Goal: Task Accomplishment & Management: Complete application form

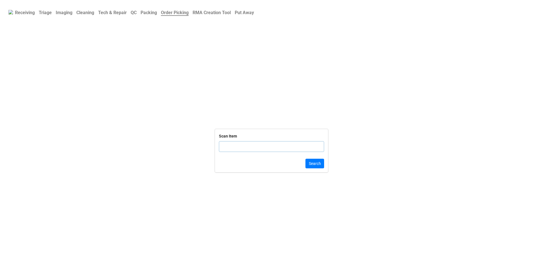
click at [252, 144] on input "text" at bounding box center [271, 146] width 105 height 11
type input "1Y1V8"
click button "Search" at bounding box center [315, 164] width 19 height 10
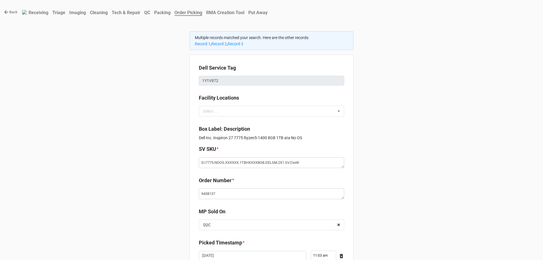
type textarea "x"
click at [231, 45] on link "Record 3" at bounding box center [236, 44] width 16 height 5
click at [7, 12] on icon at bounding box center [6, 12] width 4 height 4
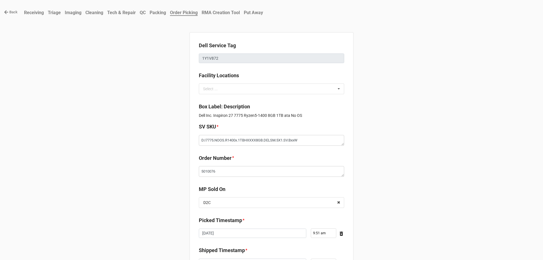
type textarea "x"
click at [5, 14] on icon at bounding box center [6, 12] width 5 height 5
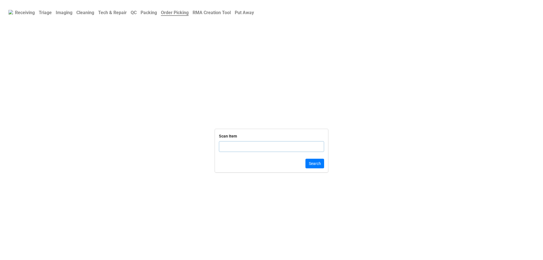
click at [231, 150] on input "text" at bounding box center [271, 146] width 105 height 11
paste input "DLRTN1739913825855148"
type input "DLRTN1739913825855148"
click at [309, 164] on button "Search" at bounding box center [315, 164] width 19 height 10
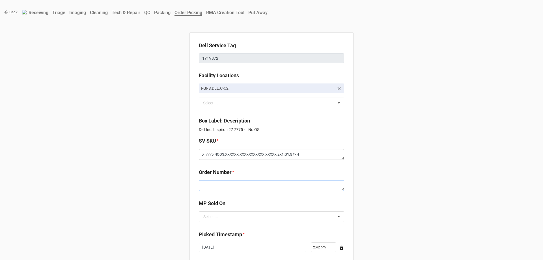
click at [221, 188] on textarea at bounding box center [271, 185] width 145 height 11
paste textarea "5032958"
type textarea "x"
type textarea "5032958"
click at [218, 216] on input "text" at bounding box center [272, 217] width 145 height 10
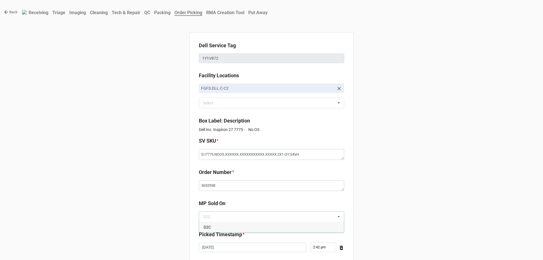
click at [209, 235] on label "Picked Timestamp" at bounding box center [220, 235] width 43 height 8
click at [209, 218] on div "Select ..." at bounding box center [211, 217] width 15 height 4
click at [208, 225] on span "D2C" at bounding box center [207, 227] width 7 height 5
type textarea "x"
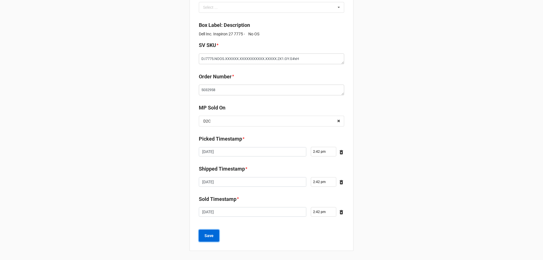
click at [208, 236] on b "Save" at bounding box center [209, 236] width 9 height 6
